Goal: Information Seeking & Learning: Learn about a topic

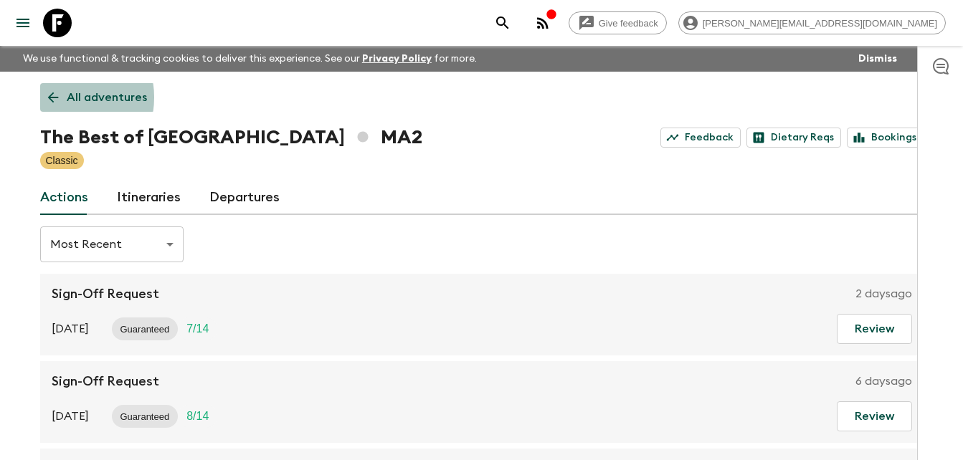
drag, startPoint x: 0, startPoint y: 0, endPoint x: 59, endPoint y: 98, distance: 113.9
click at [59, 98] on icon at bounding box center [53, 98] width 16 height 16
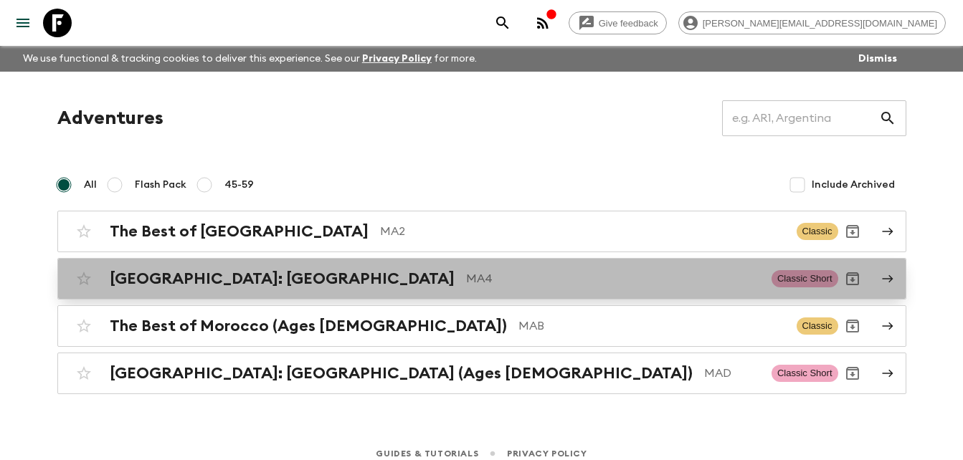
click at [233, 277] on h2 "[GEOGRAPHIC_DATA]: [GEOGRAPHIC_DATA]" at bounding box center [282, 279] width 345 height 19
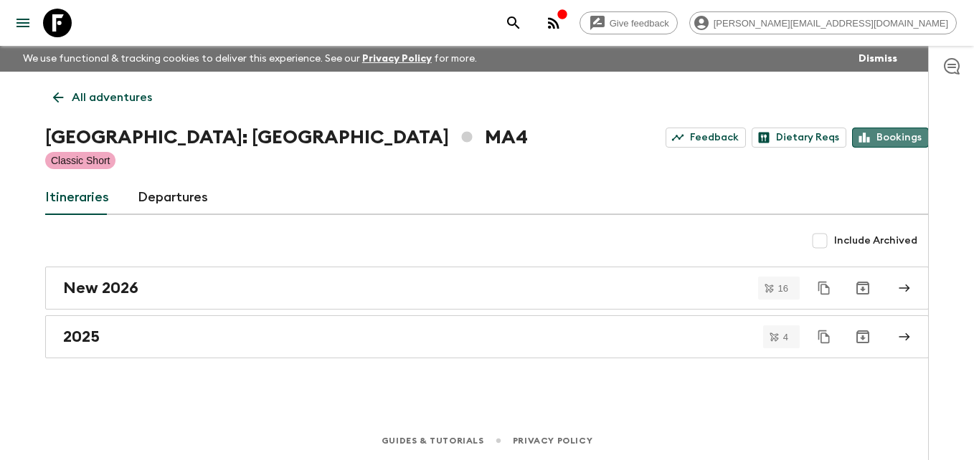
click at [892, 137] on link "Bookings" at bounding box center [890, 138] width 77 height 20
click at [62, 98] on icon at bounding box center [58, 98] width 11 height 11
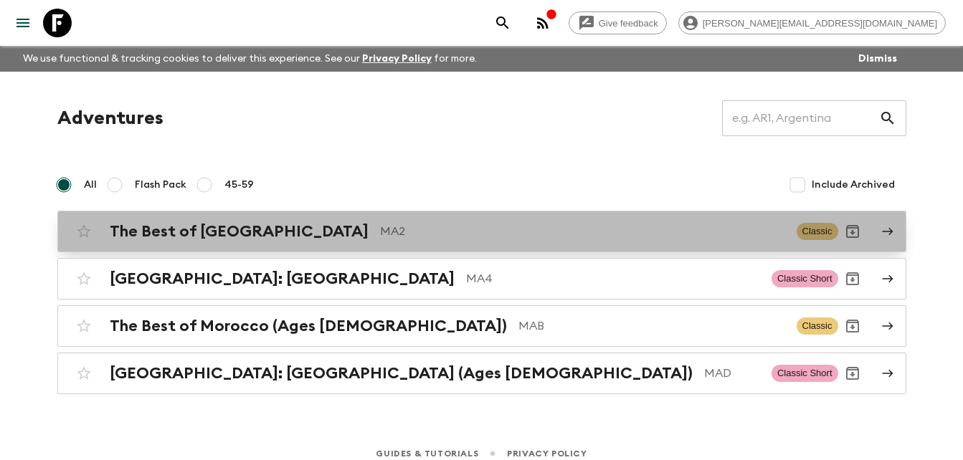
click at [201, 229] on h2 "The Best of [GEOGRAPHIC_DATA]" at bounding box center [239, 231] width 259 height 19
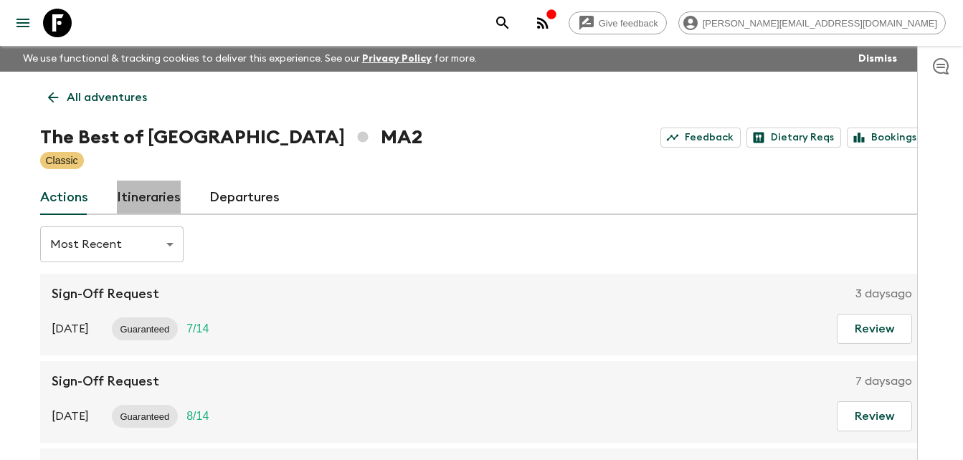
click at [169, 202] on link "Itineraries" at bounding box center [149, 198] width 64 height 34
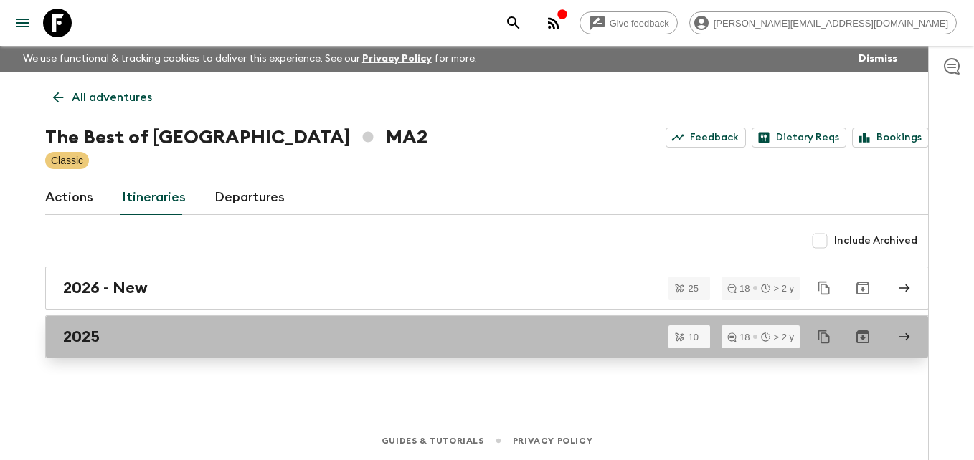
click at [95, 338] on h2 "2025" at bounding box center [81, 337] width 37 height 19
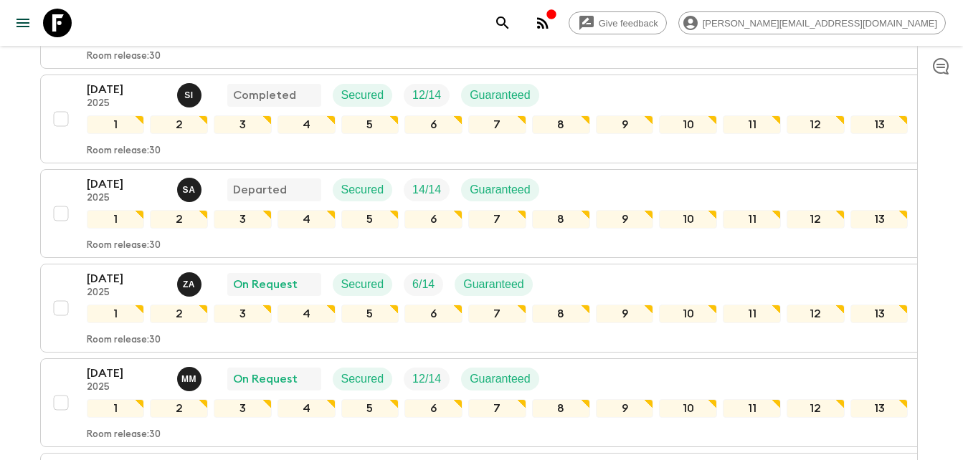
scroll to position [349, 0]
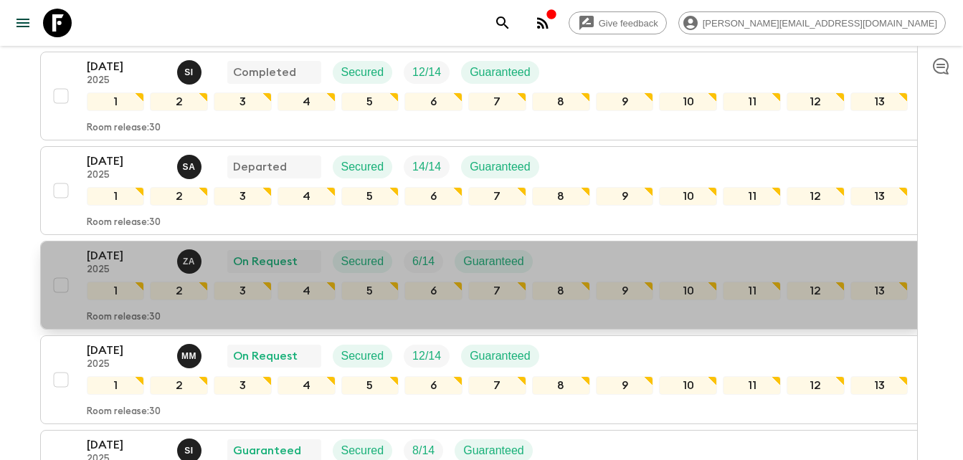
click at [111, 250] on p "[DATE]" at bounding box center [126, 255] width 79 height 17
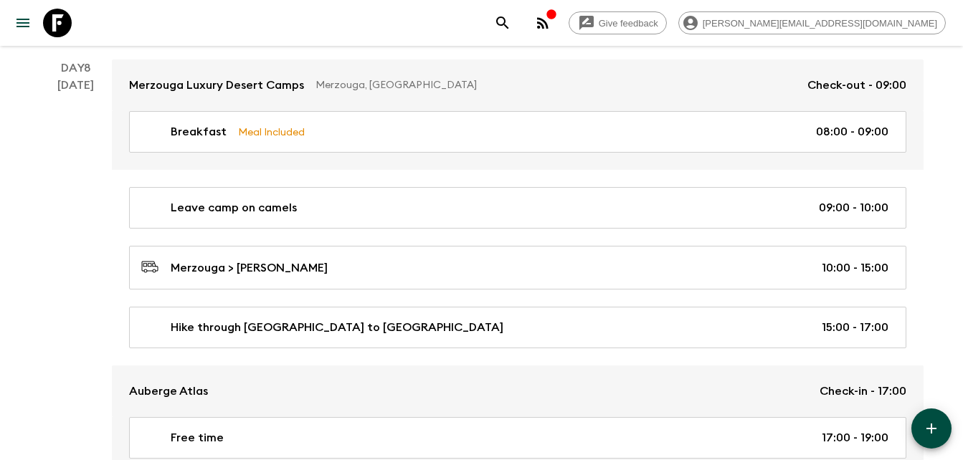
scroll to position [2787, 0]
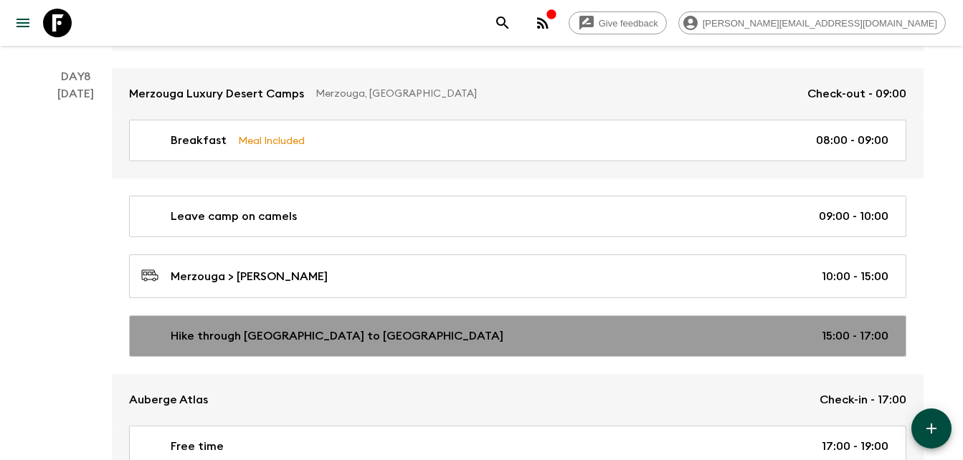
click at [214, 337] on p "Hike through [GEOGRAPHIC_DATA] to [GEOGRAPHIC_DATA]" at bounding box center [337, 336] width 333 height 17
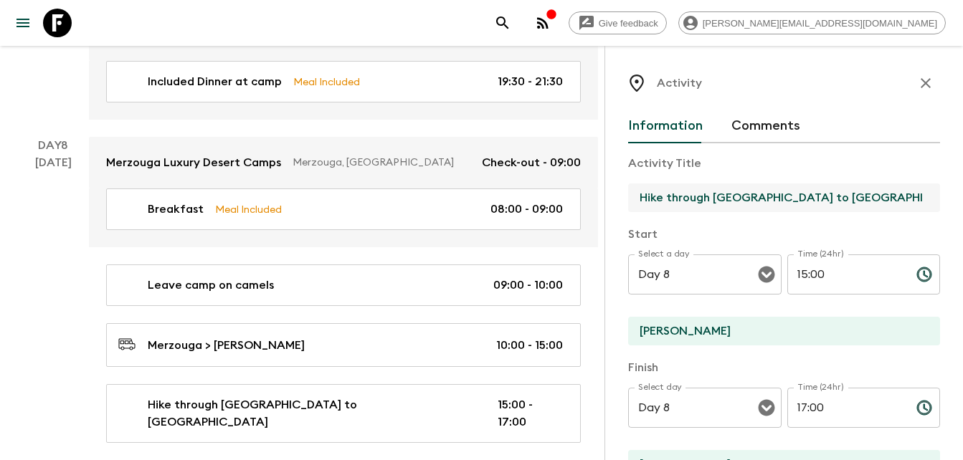
drag, startPoint x: 640, startPoint y: 195, endPoint x: 885, endPoint y: 194, distance: 245.3
click at [885, 194] on input "Hike through [GEOGRAPHIC_DATA] to [GEOGRAPHIC_DATA]" at bounding box center [778, 198] width 300 height 29
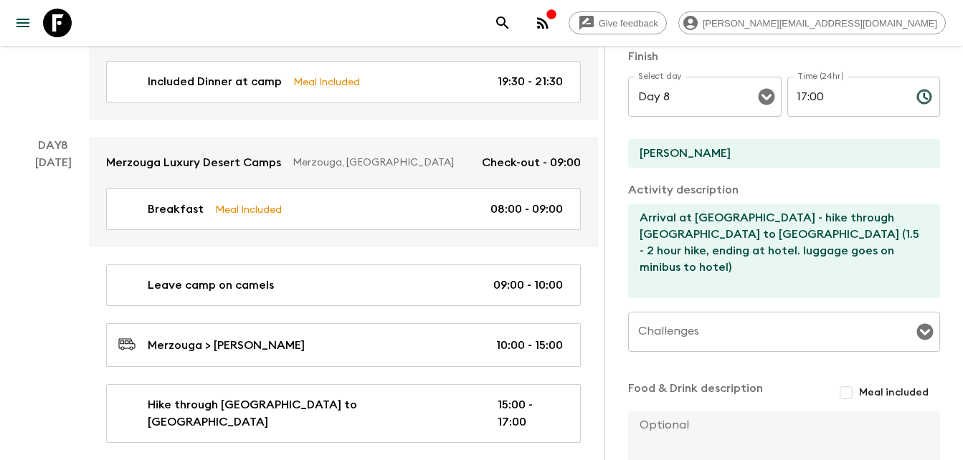
scroll to position [310, 0]
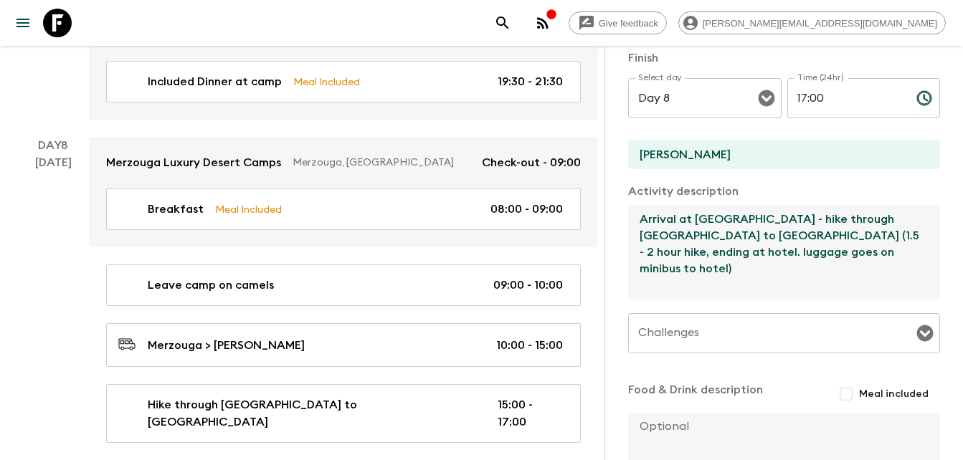
drag, startPoint x: 642, startPoint y: 217, endPoint x: 834, endPoint y: 263, distance: 197.6
click at [834, 263] on textarea "Arrival at [GEOGRAPHIC_DATA] - hike through [GEOGRAPHIC_DATA] to [GEOGRAPHIC_DA…" at bounding box center [778, 253] width 300 height 94
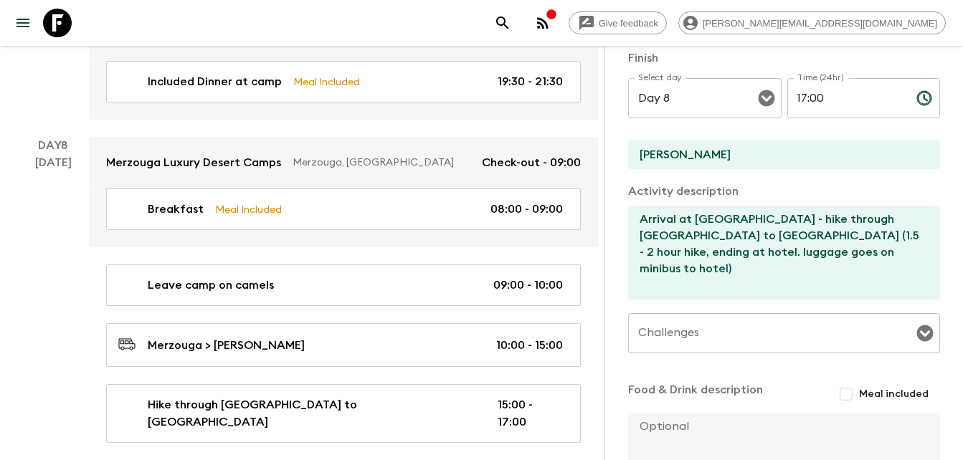
click at [81, 239] on div "Day 8 [DATE]" at bounding box center [53, 377] width 72 height 481
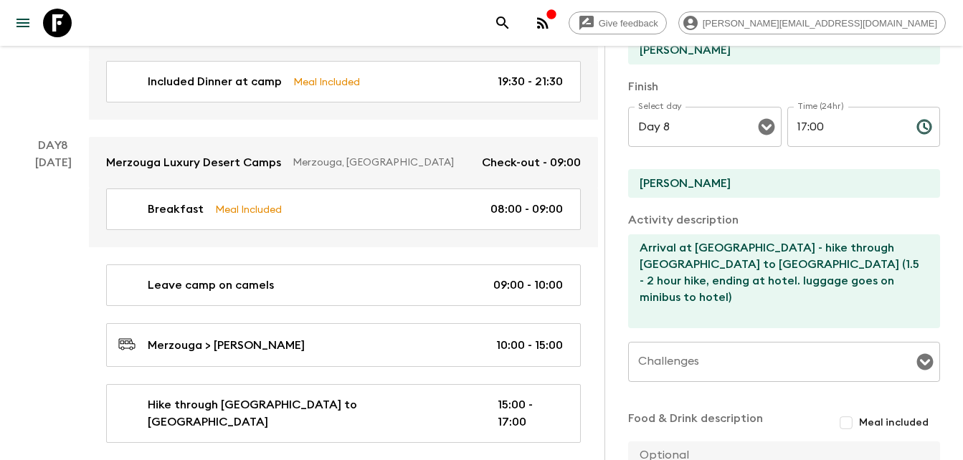
scroll to position [0, 0]
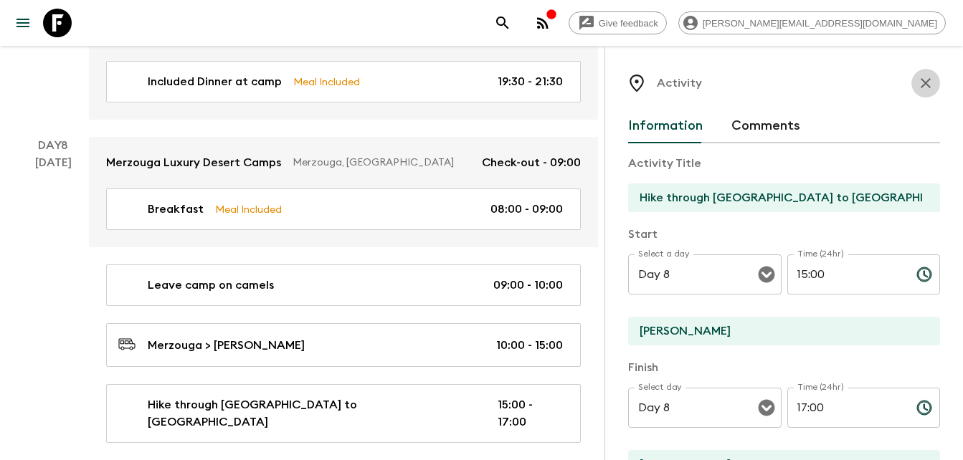
click at [921, 82] on icon "button" at bounding box center [926, 83] width 10 height 10
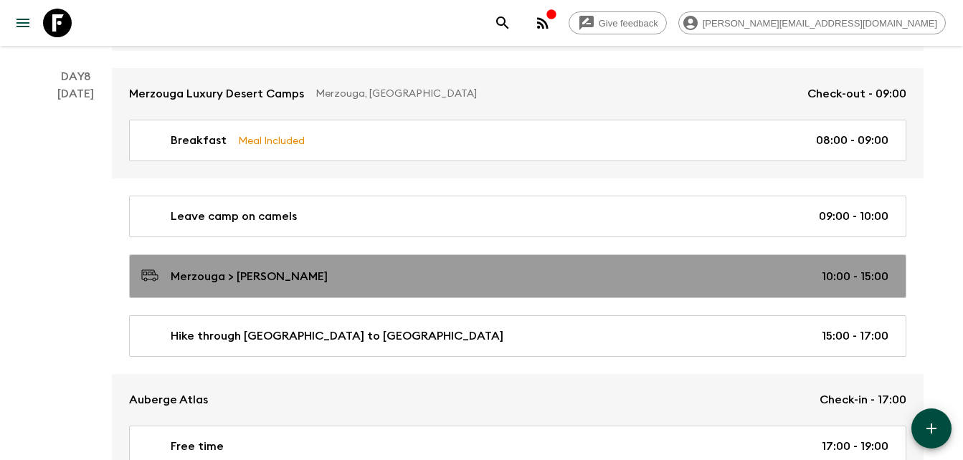
click at [369, 282] on div "Merzouga > [PERSON_NAME] 10:00 - 15:00" at bounding box center [514, 276] width 747 height 19
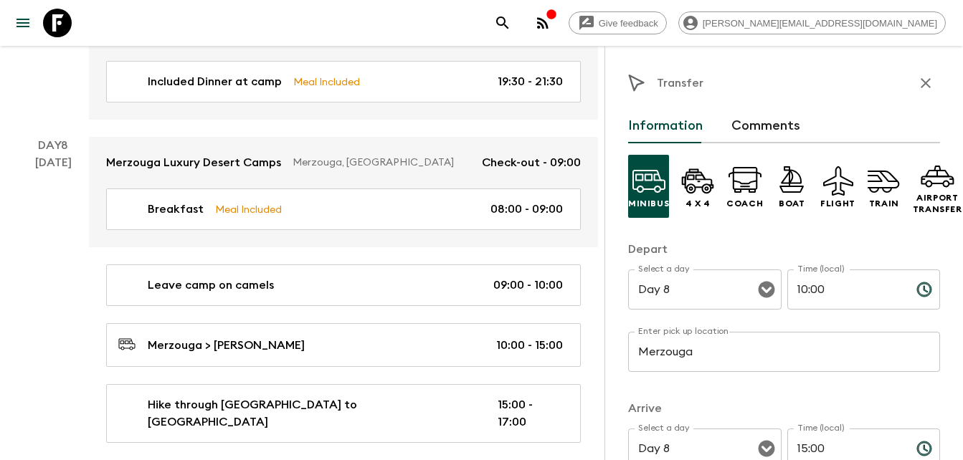
click at [917, 76] on icon "button" at bounding box center [925, 83] width 17 height 17
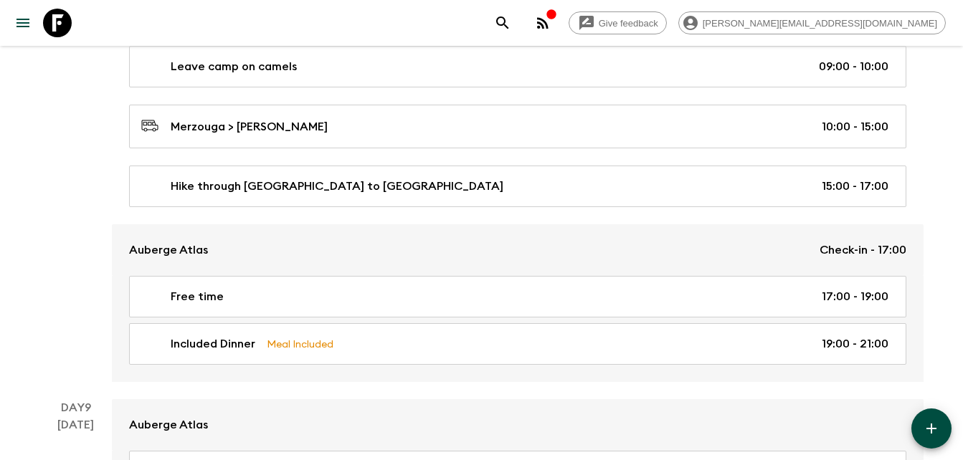
scroll to position [2946, 0]
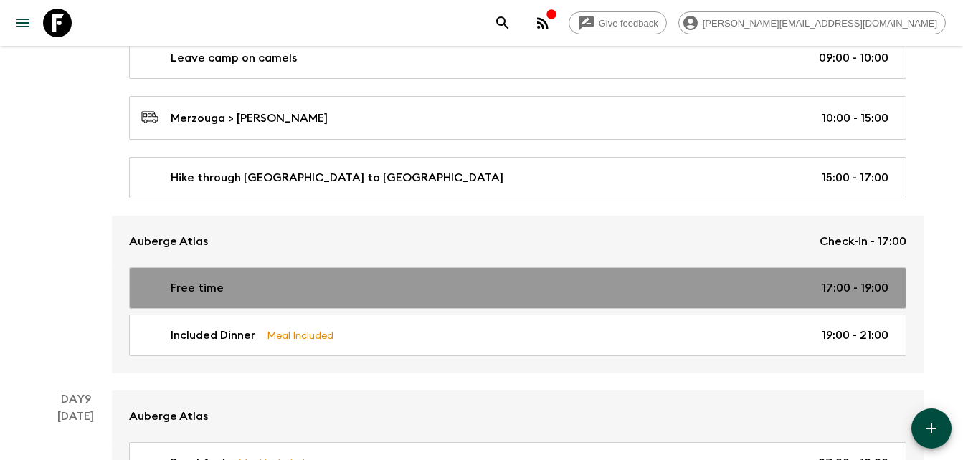
click at [222, 289] on div "Free time 17:00 - 19:00" at bounding box center [514, 288] width 747 height 17
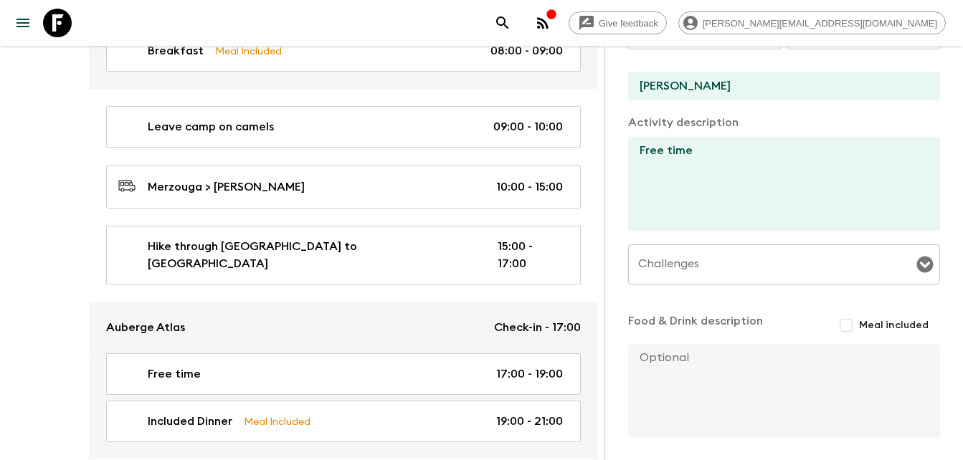
scroll to position [377, 0]
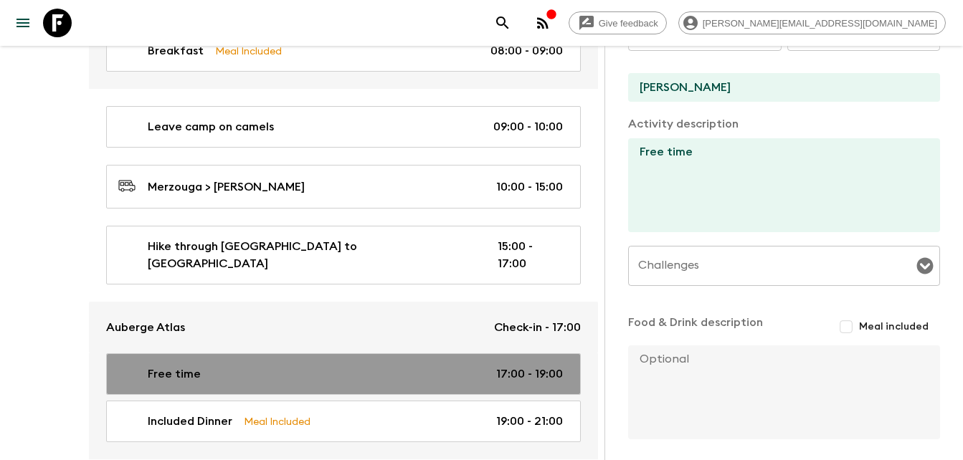
click at [186, 366] on p "Free time" at bounding box center [174, 374] width 53 height 17
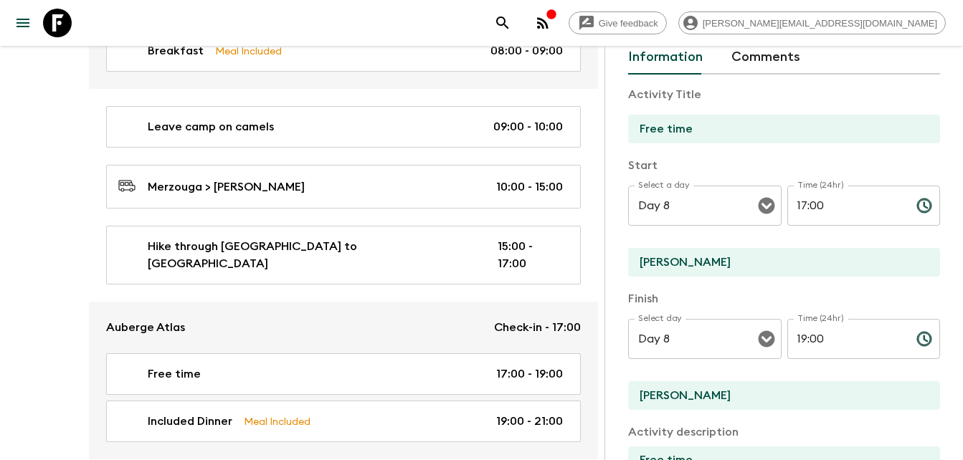
scroll to position [0, 0]
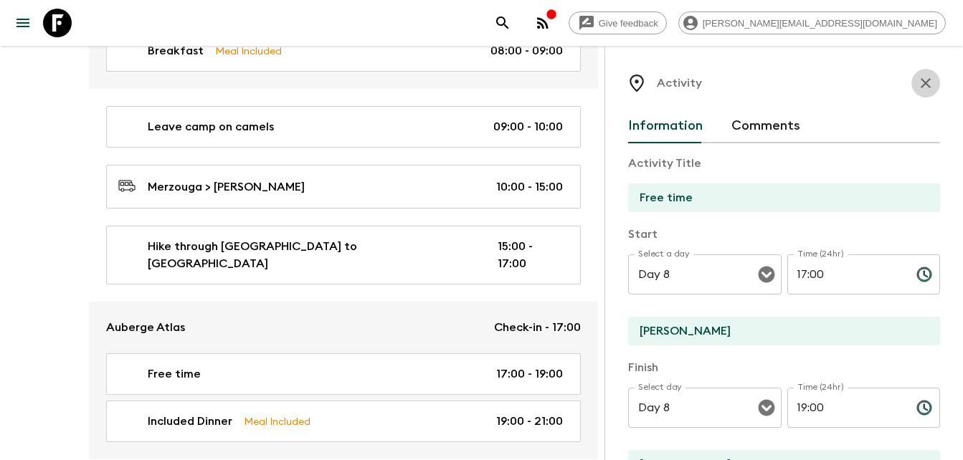
click at [917, 85] on icon "button" at bounding box center [925, 83] width 17 height 17
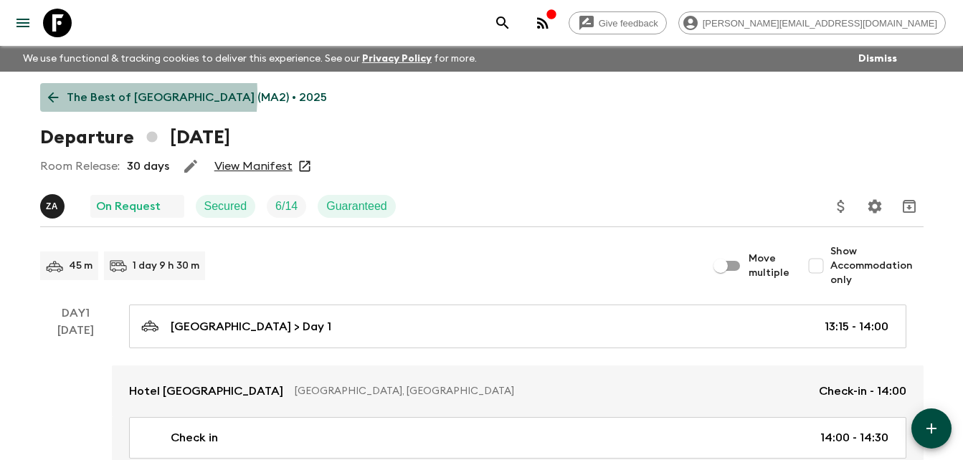
click at [47, 95] on icon at bounding box center [53, 98] width 16 height 16
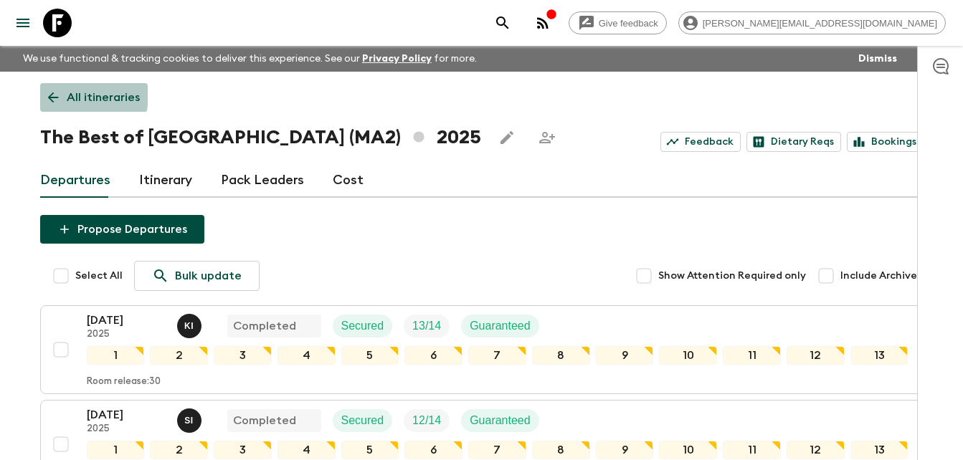
click at [50, 93] on icon at bounding box center [53, 98] width 16 height 16
